Goal: Unclear

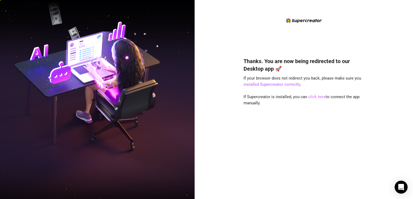
click at [309, 97] on link "click here" at bounding box center [317, 97] width 18 height 5
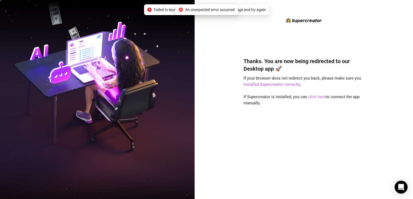
click at [317, 97] on link "click here" at bounding box center [317, 97] width 18 height 5
click at [320, 99] on link "click here" at bounding box center [317, 97] width 18 height 5
